Goal: Communication & Community: Ask a question

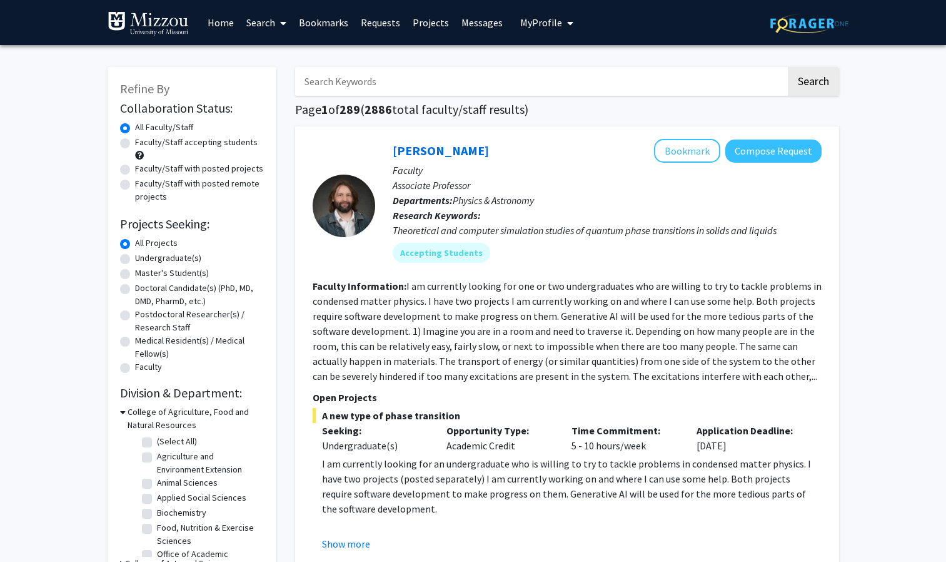
click at [379, 79] on input "Search Keywords" at bounding box center [540, 81] width 491 height 29
click at [788, 67] on button "Search" at bounding box center [813, 81] width 51 height 29
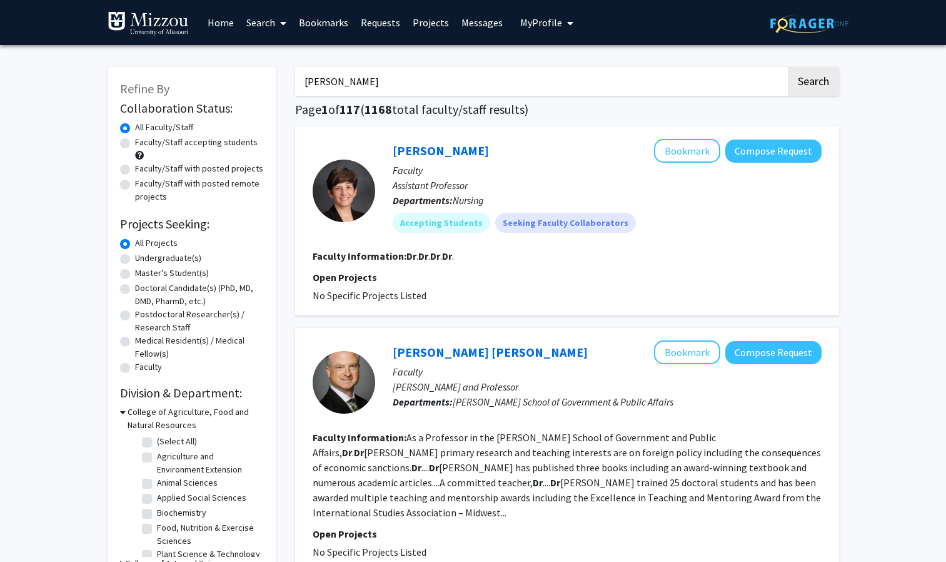
click at [788, 67] on button "Search" at bounding box center [813, 81] width 51 height 29
type input "d"
drag, startPoint x: 405, startPoint y: 84, endPoint x: 326, endPoint y: 73, distance: 78.9
click at [326, 73] on input "Search Keywords" at bounding box center [540, 81] width 491 height 29
paste input "r [PERSON_NAME]"
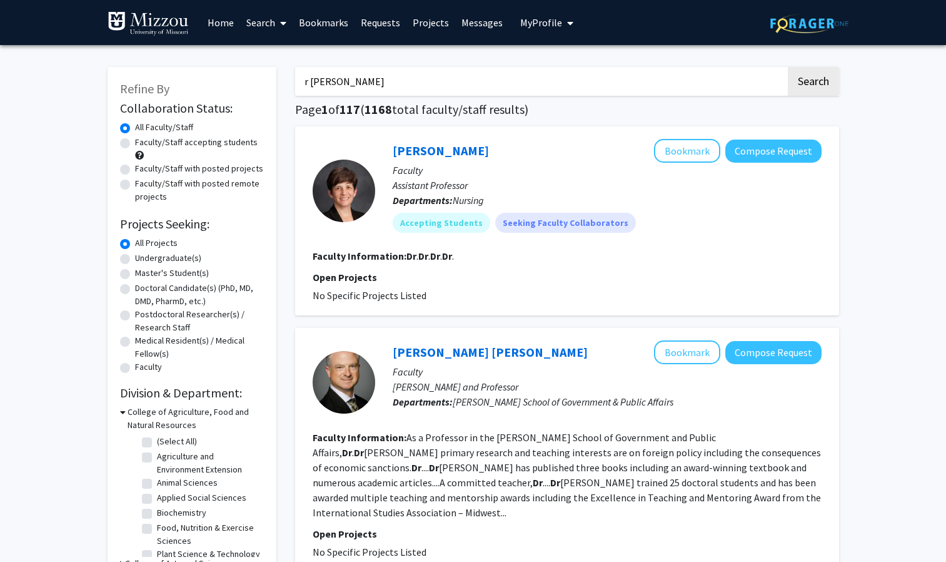
click at [308, 82] on input "r [PERSON_NAME]" at bounding box center [540, 81] width 491 height 29
type input "[PERSON_NAME]"
click at [788, 67] on button "Search" at bounding box center [813, 81] width 51 height 29
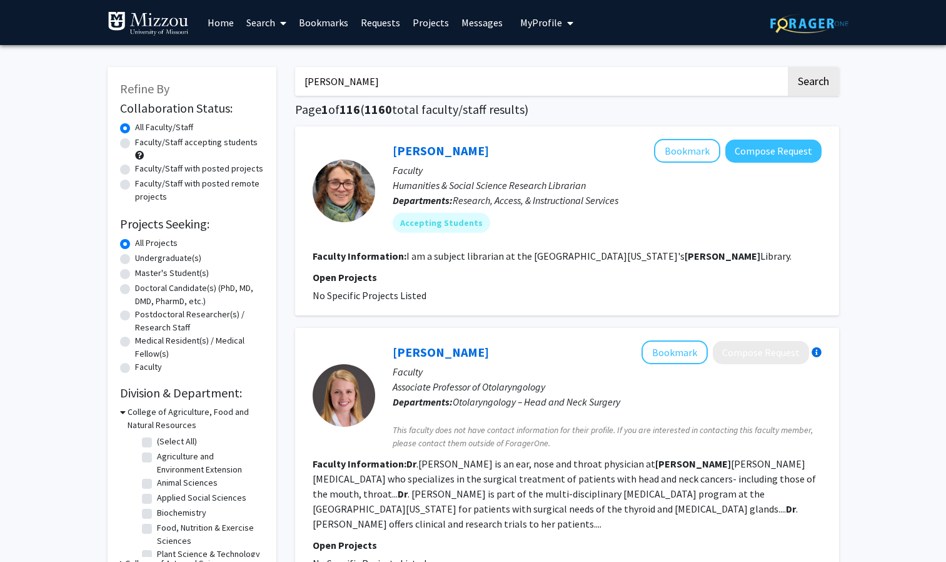
click at [130, 142] on div "Faculty/Staff accepting students" at bounding box center [192, 149] width 144 height 26
click at [135, 143] on label "Faculty/Staff accepting students" at bounding box center [196, 142] width 123 height 13
click at [135, 143] on input "Faculty/Staff accepting students" at bounding box center [139, 140] width 8 height 8
radio input "true"
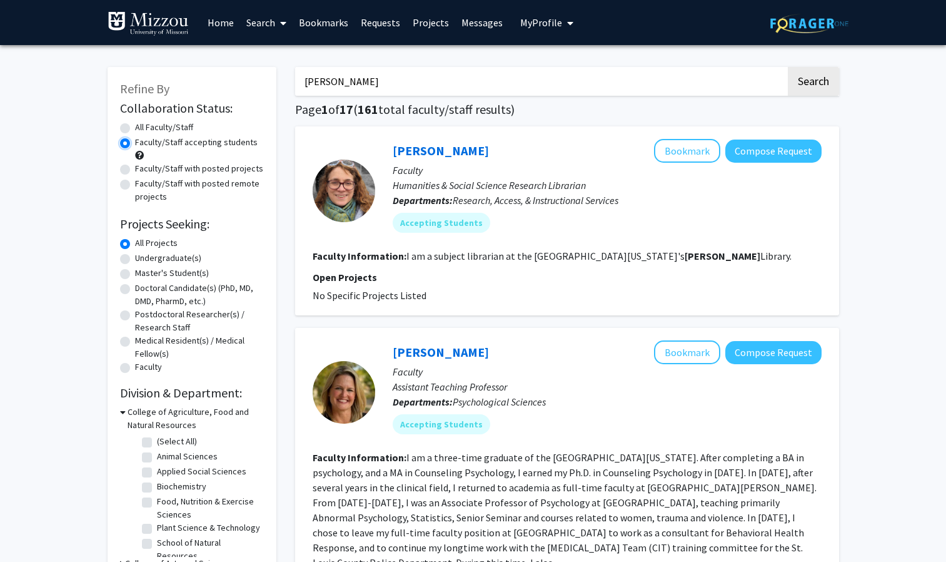
scroll to position [88, 0]
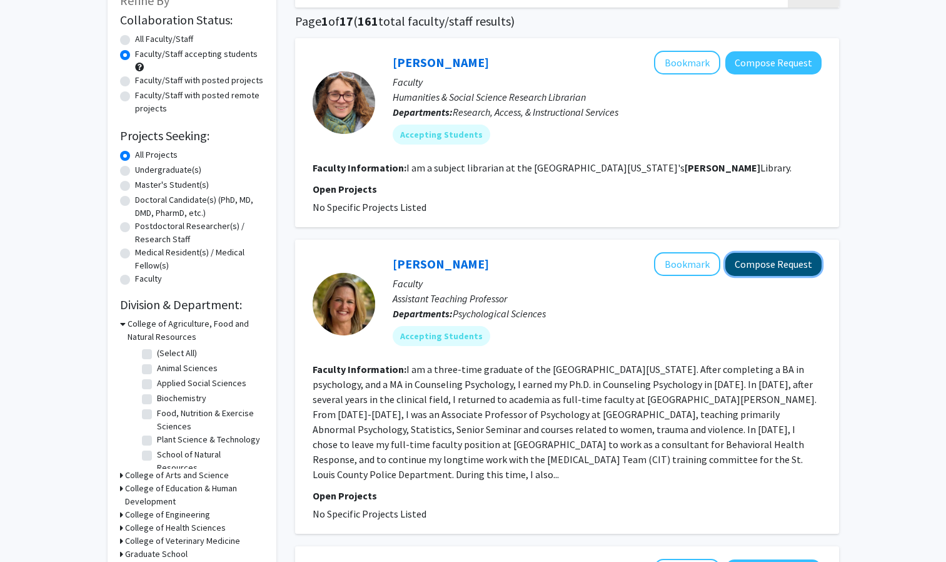
click at [772, 264] on button "Compose Request" at bounding box center [774, 264] width 96 height 23
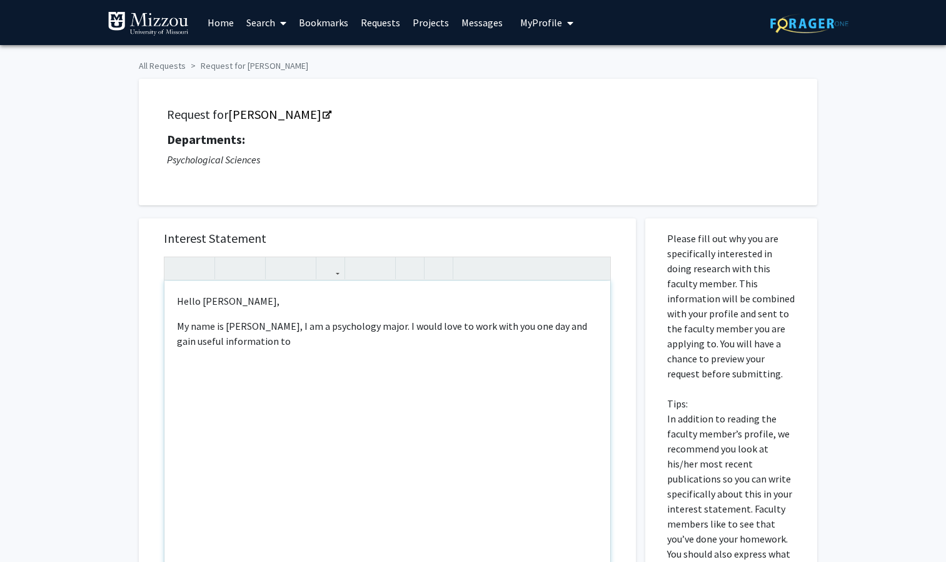
click at [283, 346] on p "My name is [PERSON_NAME], I am a psychology major. I would love to work with yo…" at bounding box center [387, 333] width 421 height 30
type textarea "<p>Hello [PERSON_NAME],&nbsp;</p><p>My name is [PERSON_NAME], I am a psychology…"
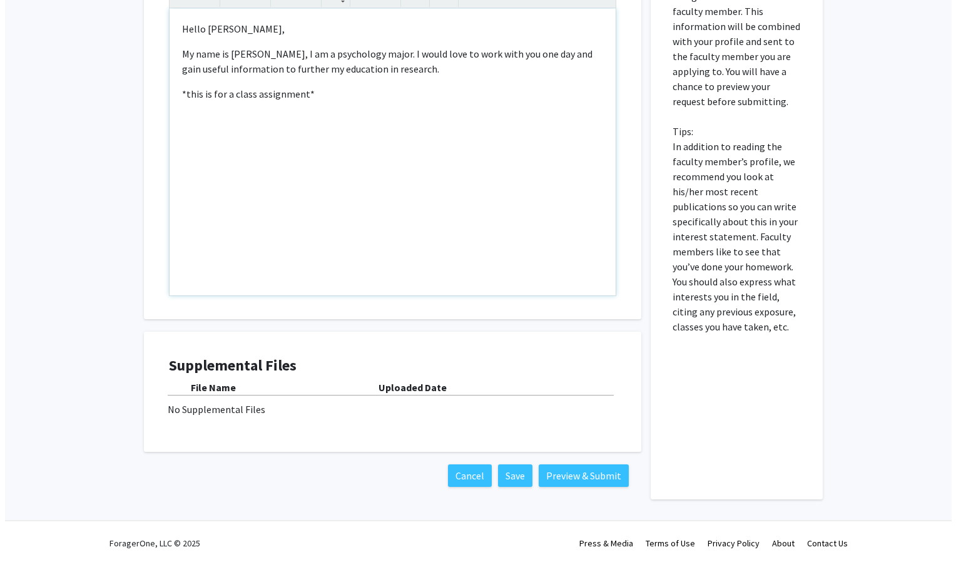
scroll to position [275, 0]
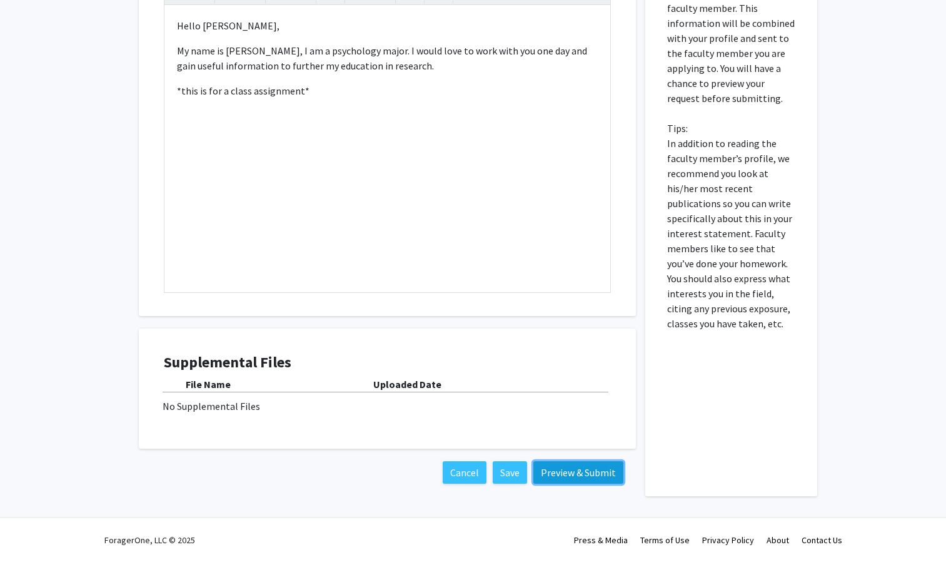
click at [566, 472] on button "Preview & Submit" at bounding box center [579, 472] width 90 height 23
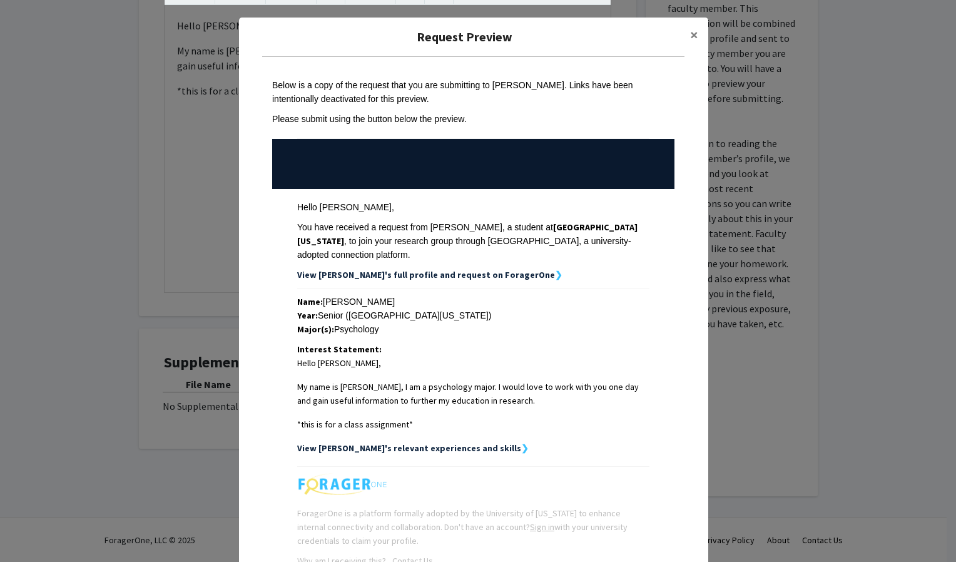
scroll to position [81, 0]
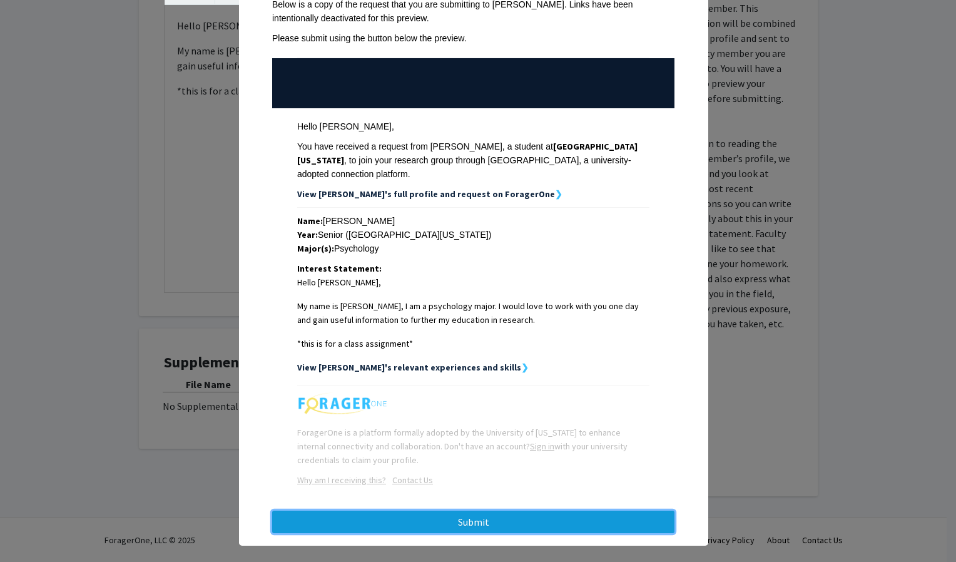
click at [512, 510] on button "Submit" at bounding box center [473, 521] width 402 height 23
